Goal: Task Accomplishment & Management: Use online tool/utility

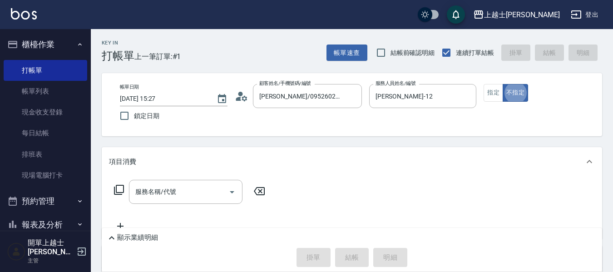
type button "false"
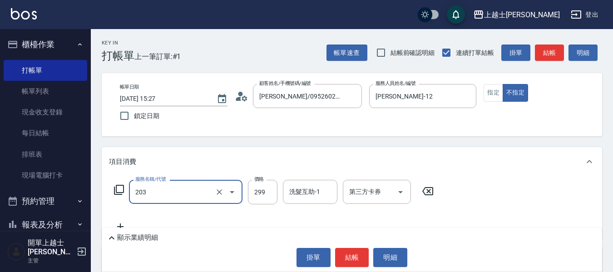
type input "B級洗+剪(203)"
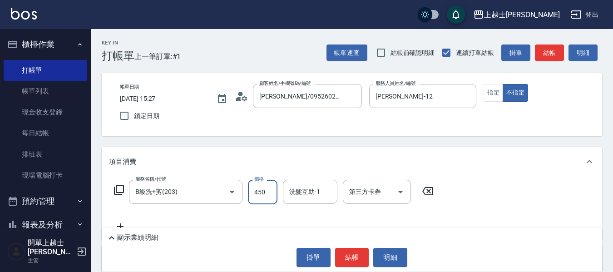
type input "450"
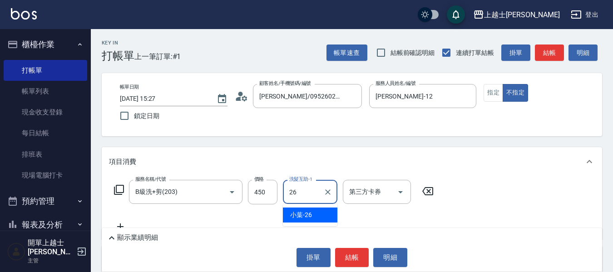
type input "小葉-26"
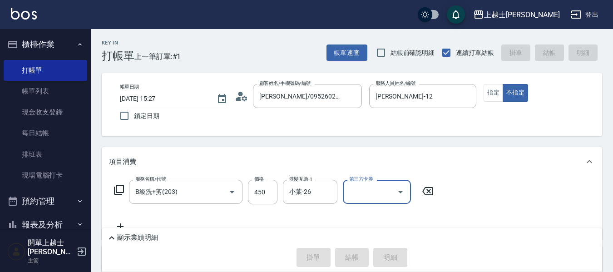
type input "[DATE] 16:24"
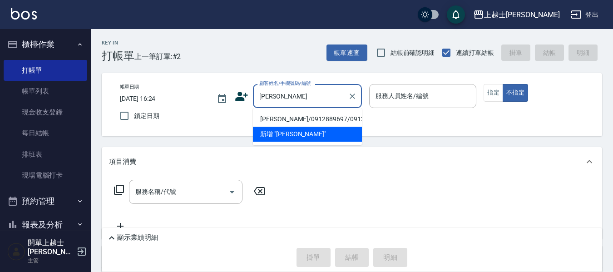
type input "[PERSON_NAME]"
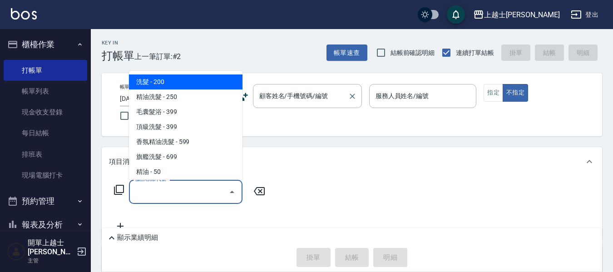
drag, startPoint x: 231, startPoint y: 187, endPoint x: 313, endPoint y: 98, distance: 121.2
click at [313, 98] on div "顧客姓名/手機號碼/編號 顧客姓名/手機號碼/編號" at bounding box center [307, 96] width 109 height 24
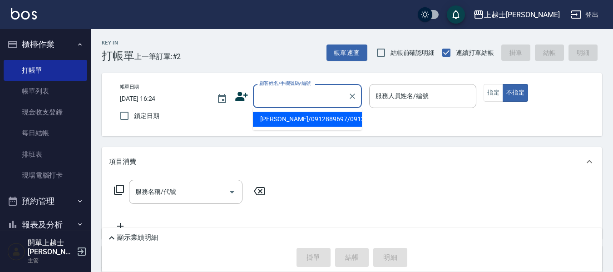
click at [302, 126] on li "[PERSON_NAME]/0912889697/09128896397" at bounding box center [307, 119] width 109 height 15
type input "[PERSON_NAME]/0912889697/09128896397"
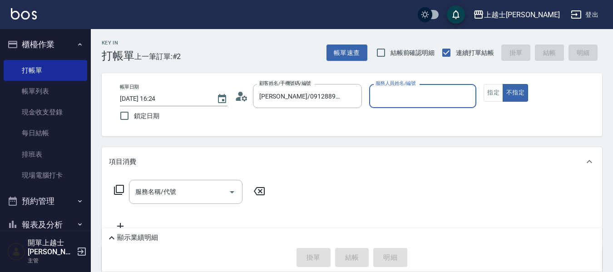
type input "小媛-2"
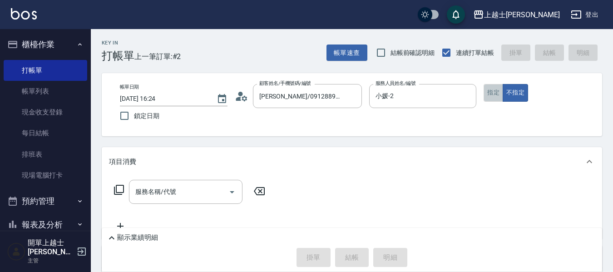
click at [490, 94] on button "指定" at bounding box center [494, 93] width 20 height 18
click at [161, 191] on input "服務名稱/代號" at bounding box center [179, 192] width 92 height 16
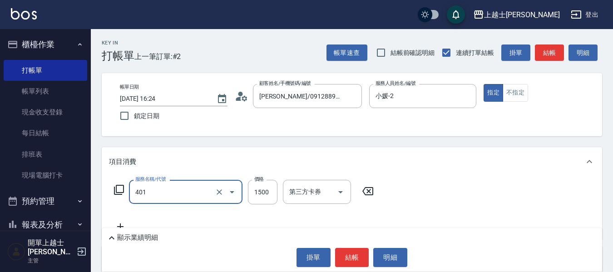
type input "基本染髮(401)"
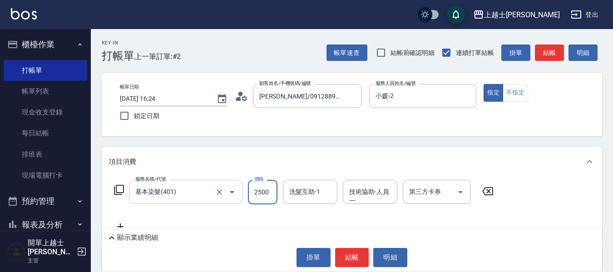
type input "2500"
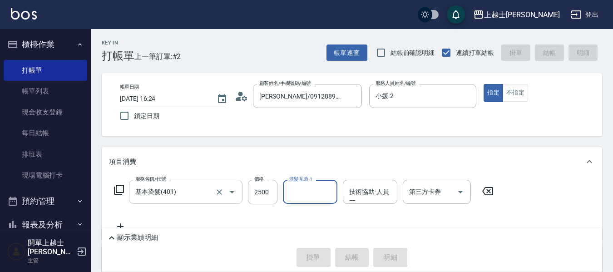
type input "[DATE] 16:32"
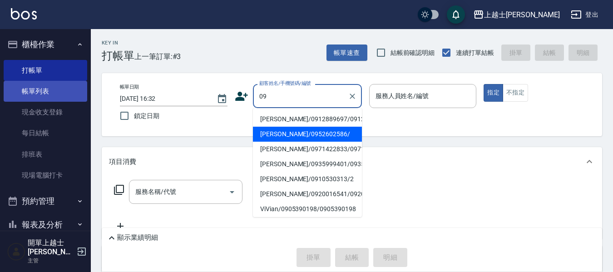
type input "[PERSON_NAME]/0952602586/"
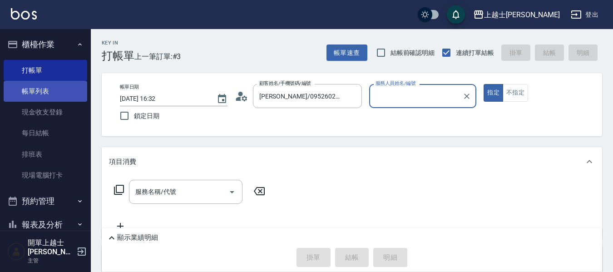
type input "[PERSON_NAME]-12"
click at [484, 84] on button "指定" at bounding box center [494, 93] width 20 height 18
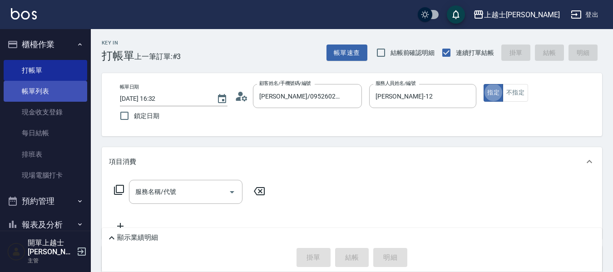
type button "true"
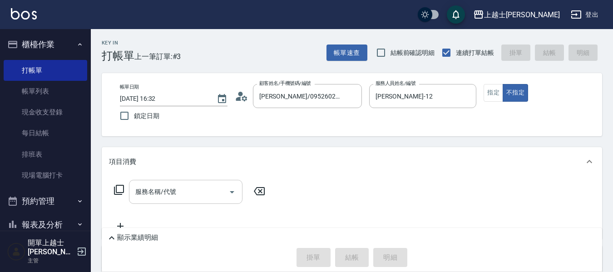
click at [185, 194] on input "服務名稱/代號" at bounding box center [179, 192] width 92 height 16
click at [115, 193] on icon at bounding box center [119, 189] width 11 height 11
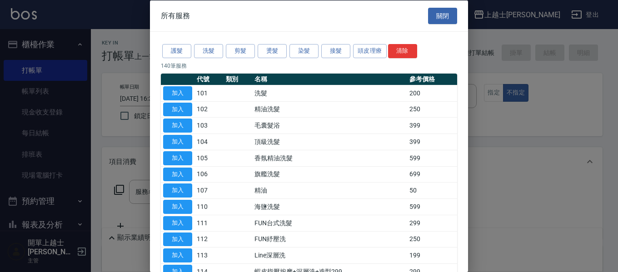
drag, startPoint x: 306, startPoint y: 49, endPoint x: 280, endPoint y: 83, distance: 42.1
click at [307, 49] on button "染髮" at bounding box center [303, 51] width 29 height 14
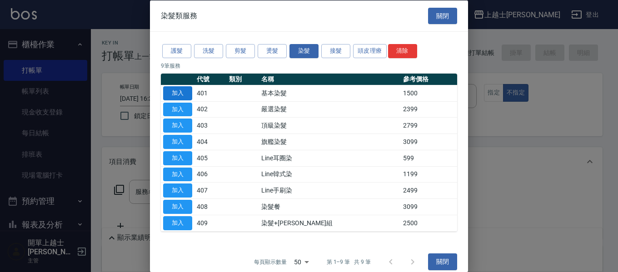
click at [180, 94] on button "加入" at bounding box center [177, 93] width 29 height 14
type input "基本染髮(401)"
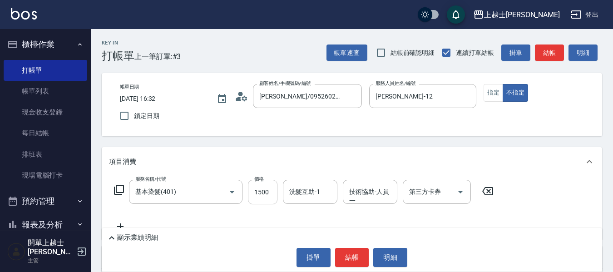
click at [257, 191] on input "1500" at bounding box center [263, 192] width 30 height 25
type input "2750"
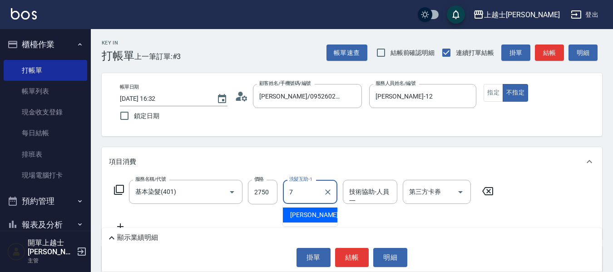
type input "[PERSON_NAME]-7"
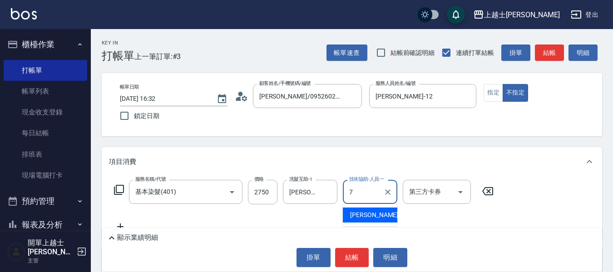
type input "[PERSON_NAME]-7"
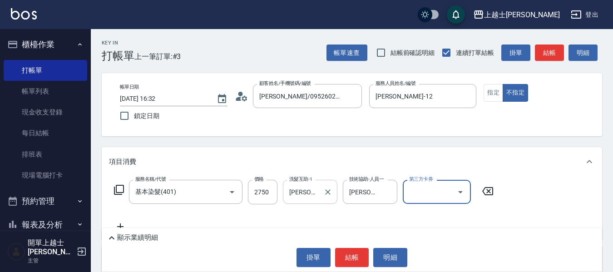
click at [320, 202] on div "[PERSON_NAME]-7 洗髮互助-1" at bounding box center [310, 192] width 54 height 24
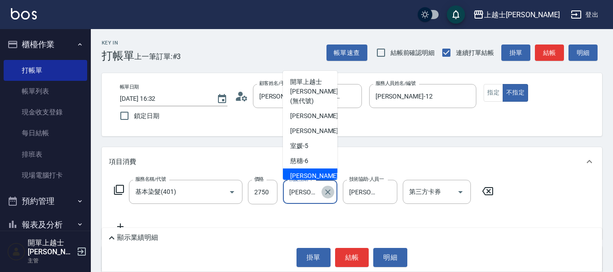
click at [330, 193] on icon "Clear" at bounding box center [327, 191] width 5 height 5
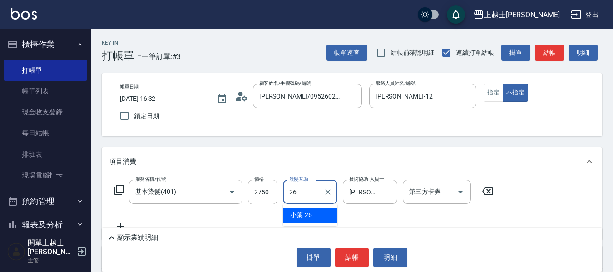
type input "小葉-26"
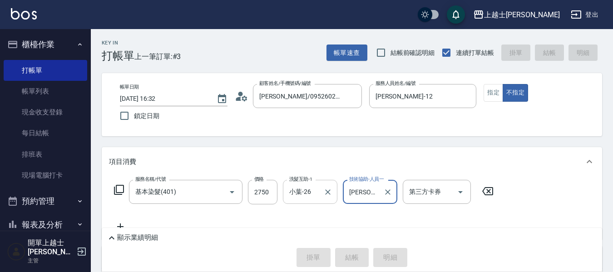
type input "[DATE] 16:37"
